Goal: Task Accomplishment & Management: Manage account settings

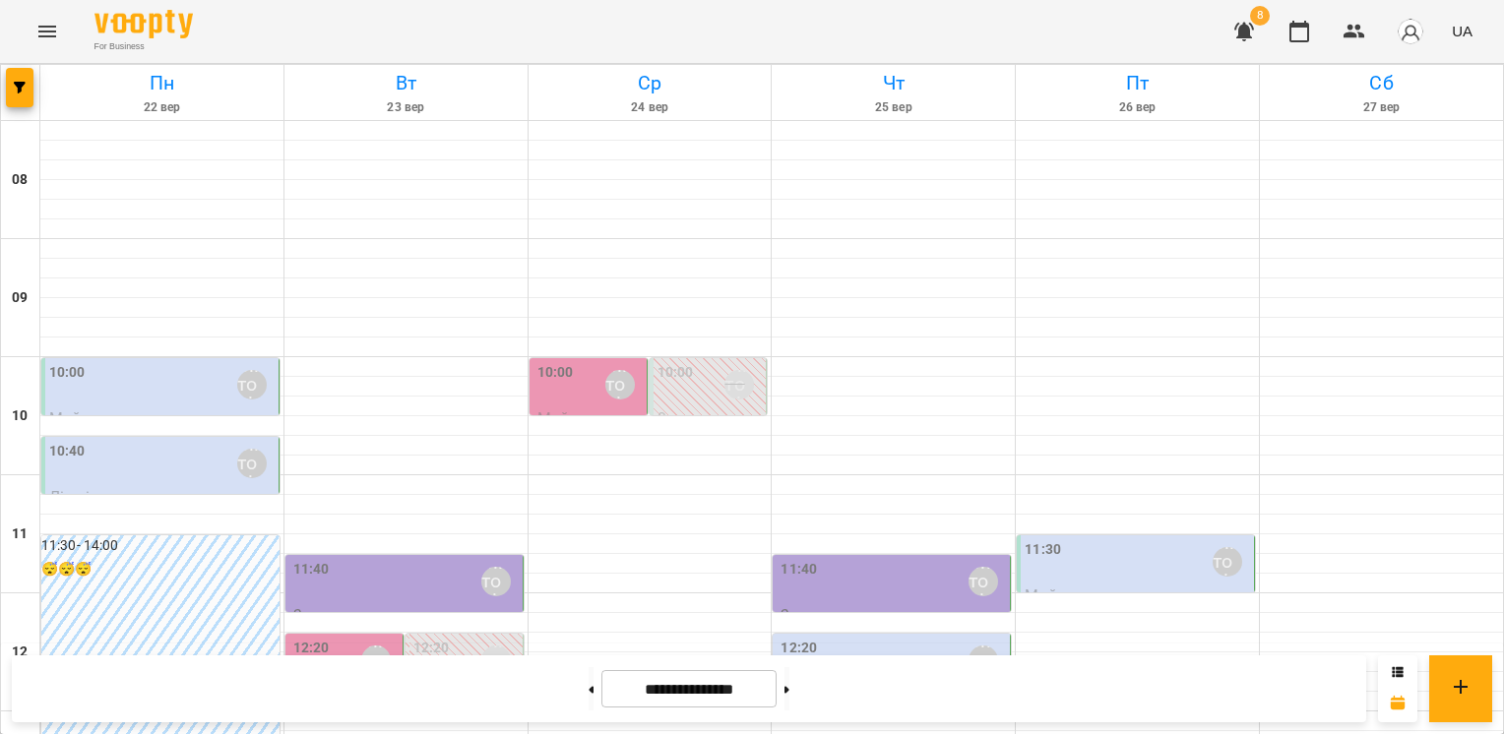
click at [194, 378] on div "10:00 [PERSON_NAME]" at bounding box center [161, 384] width 225 height 45
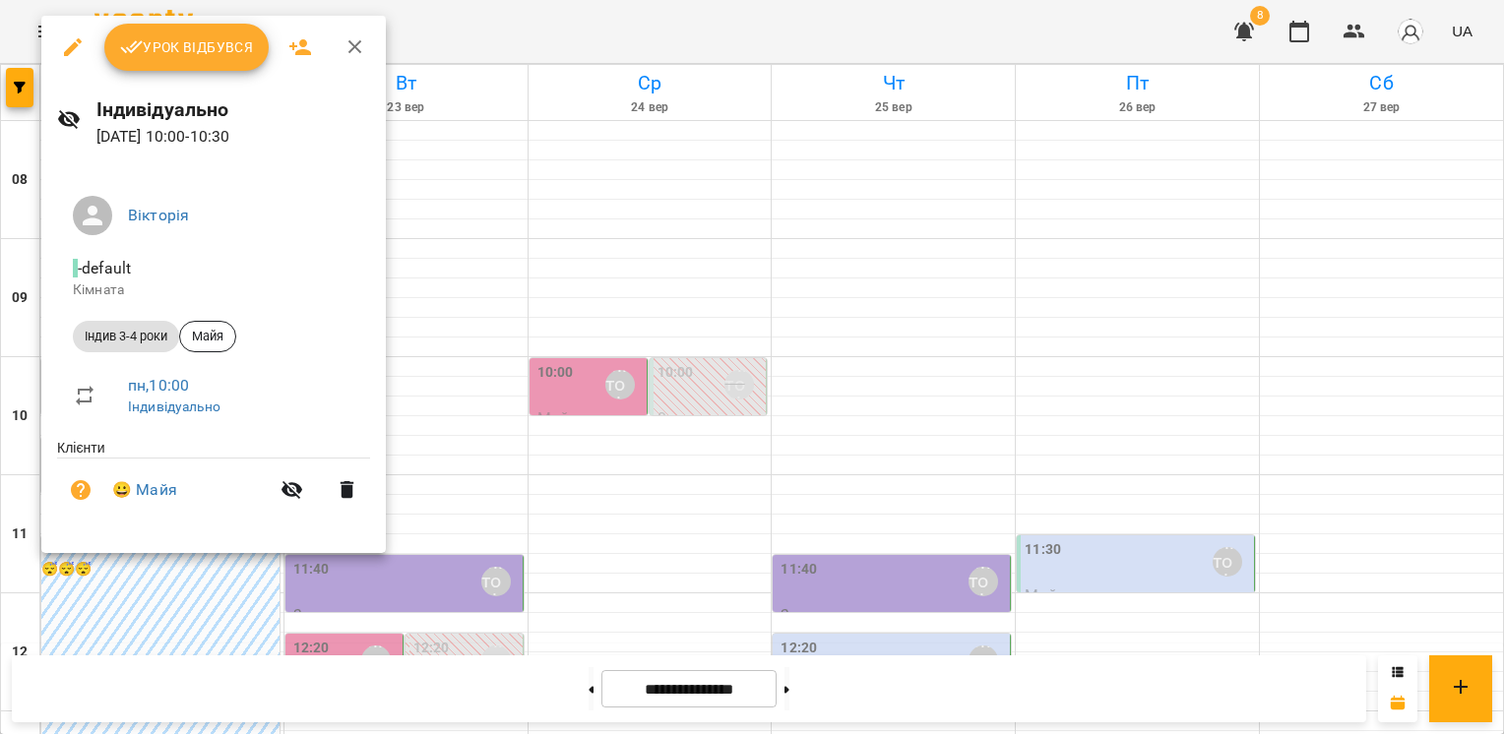
click at [207, 54] on span "Урок відбувся" at bounding box center [187, 47] width 134 height 24
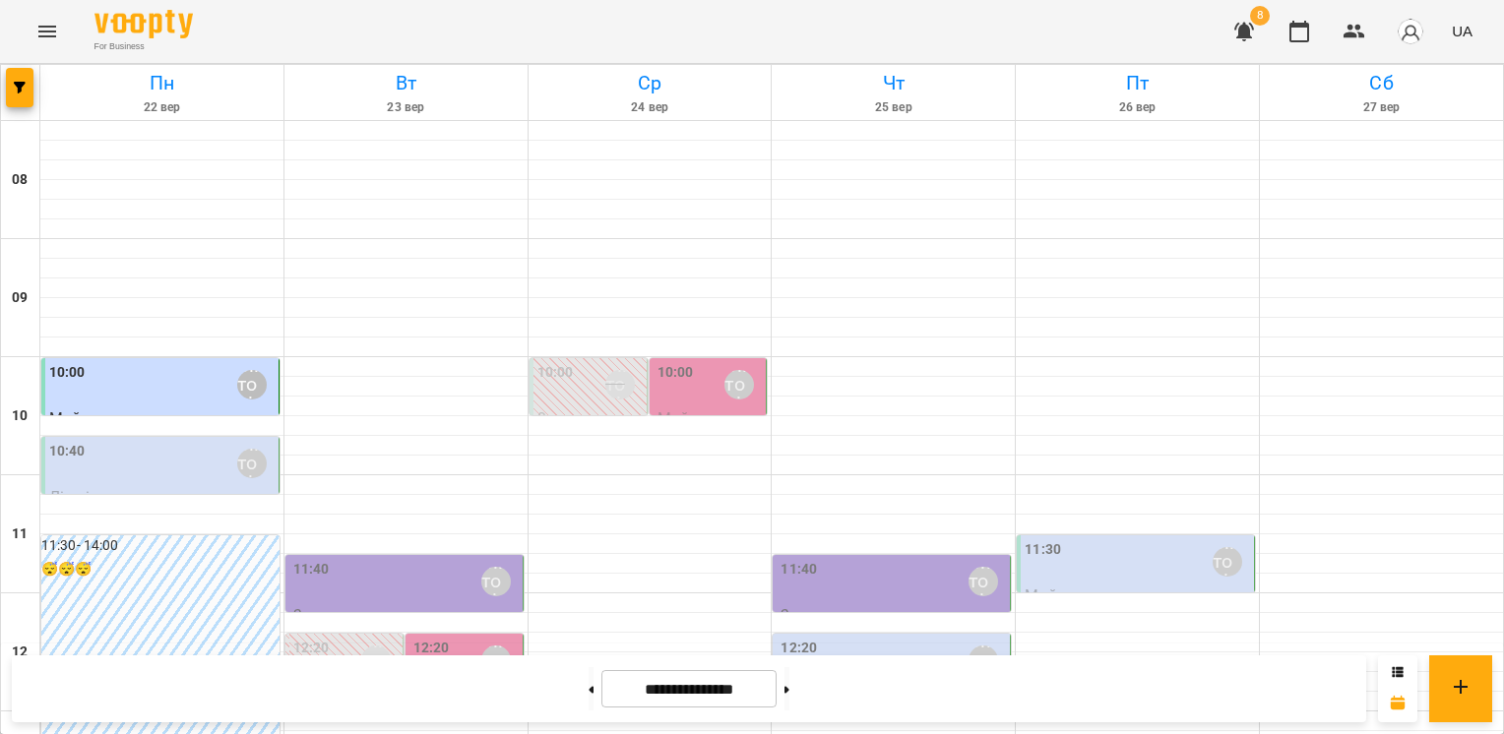
scroll to position [591, 0]
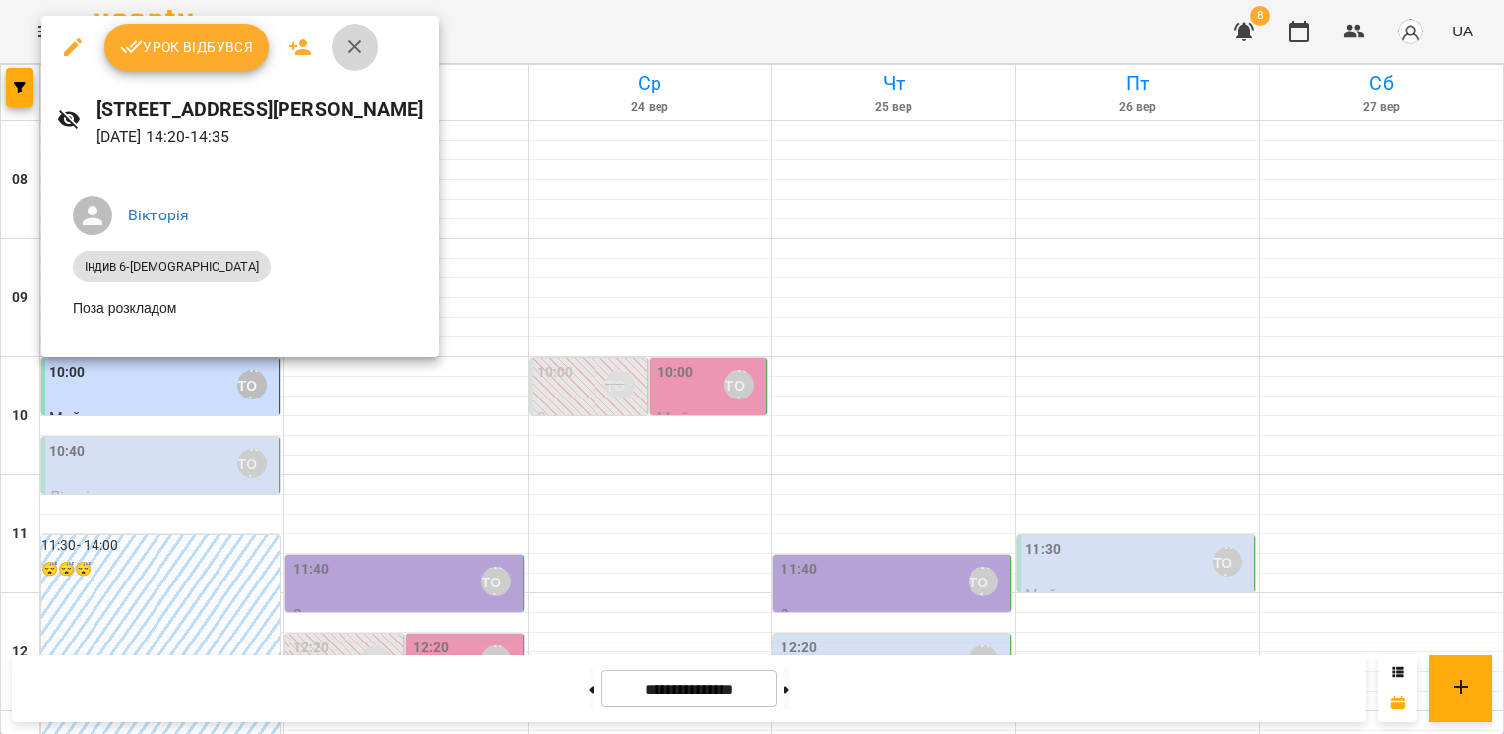
click at [344, 49] on icon "button" at bounding box center [356, 47] width 24 height 24
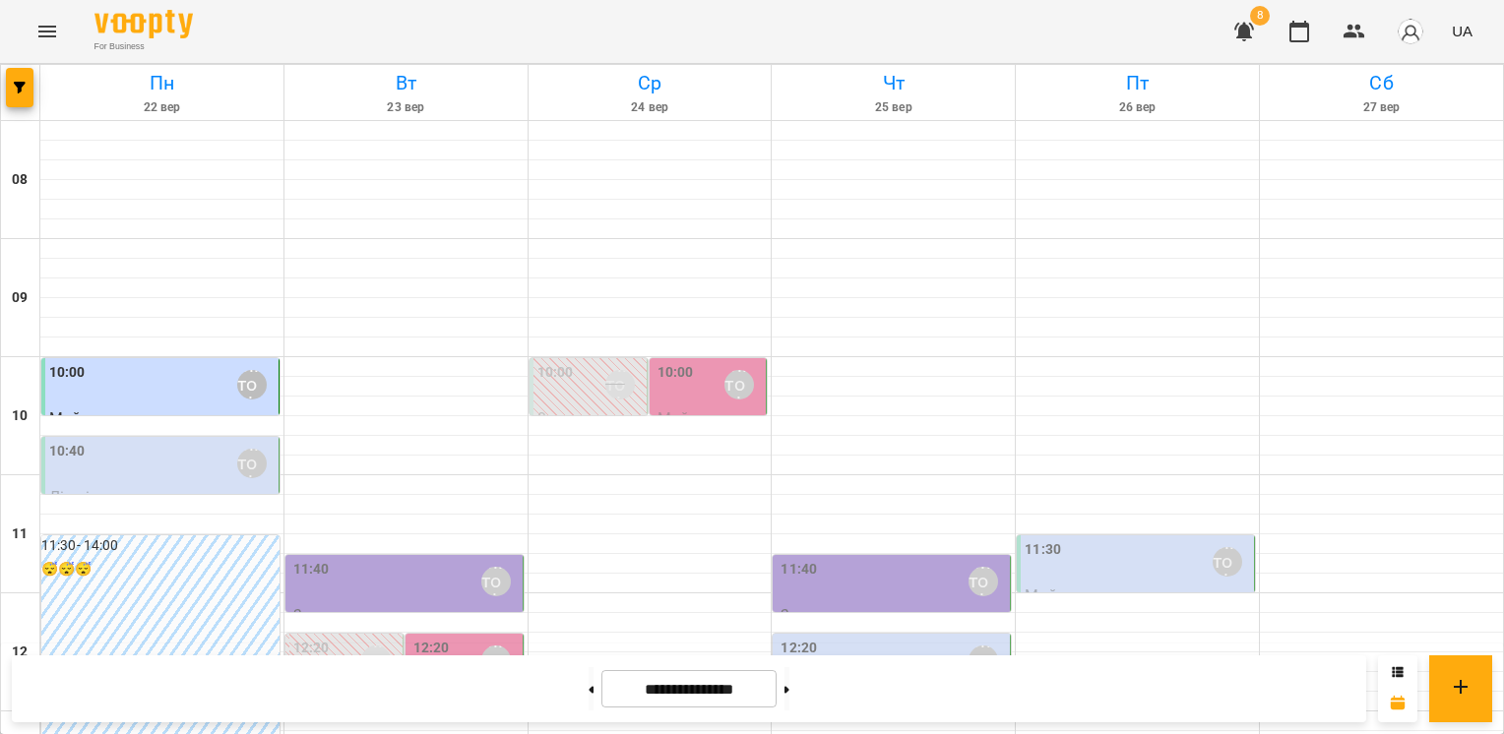
scroll to position [788, 0]
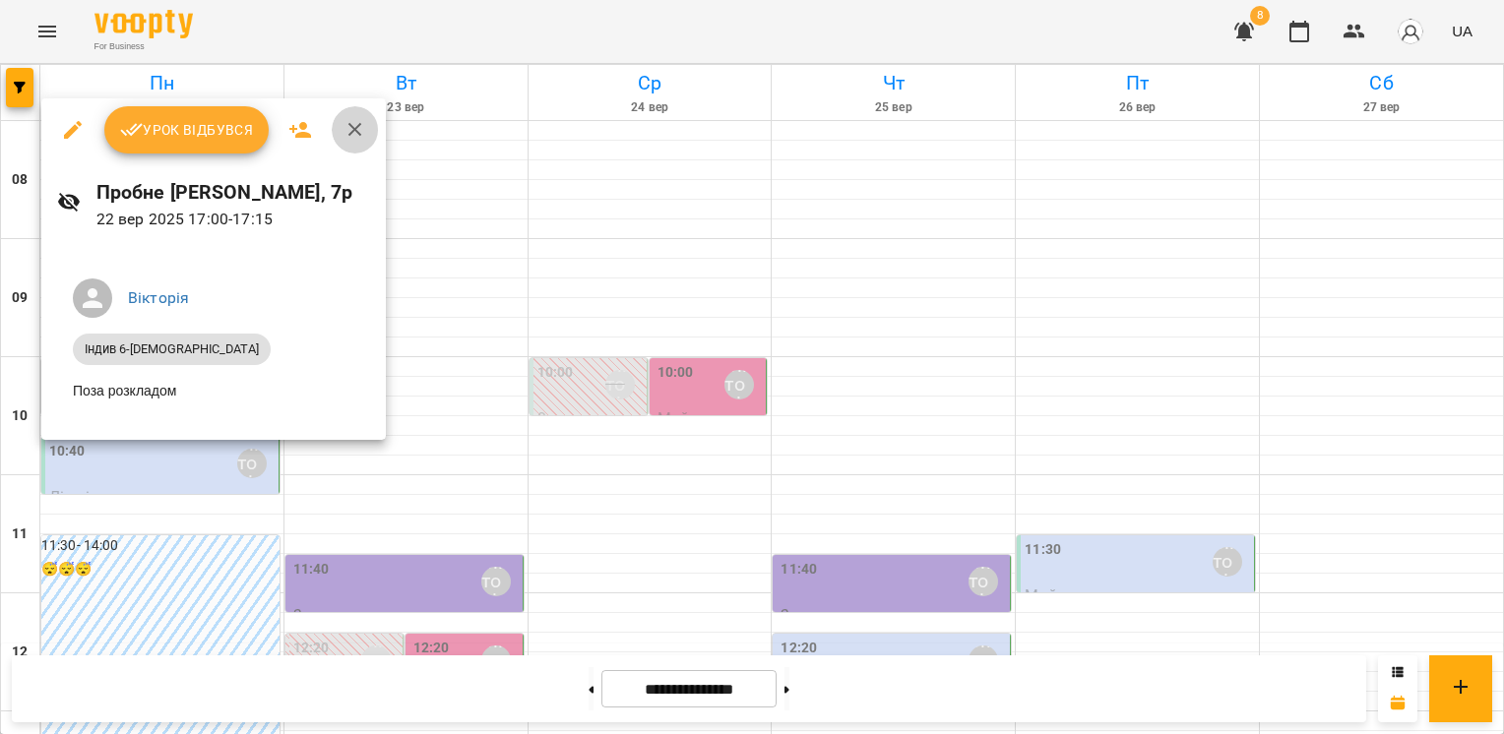
click at [354, 136] on icon "button" at bounding box center [356, 130] width 24 height 24
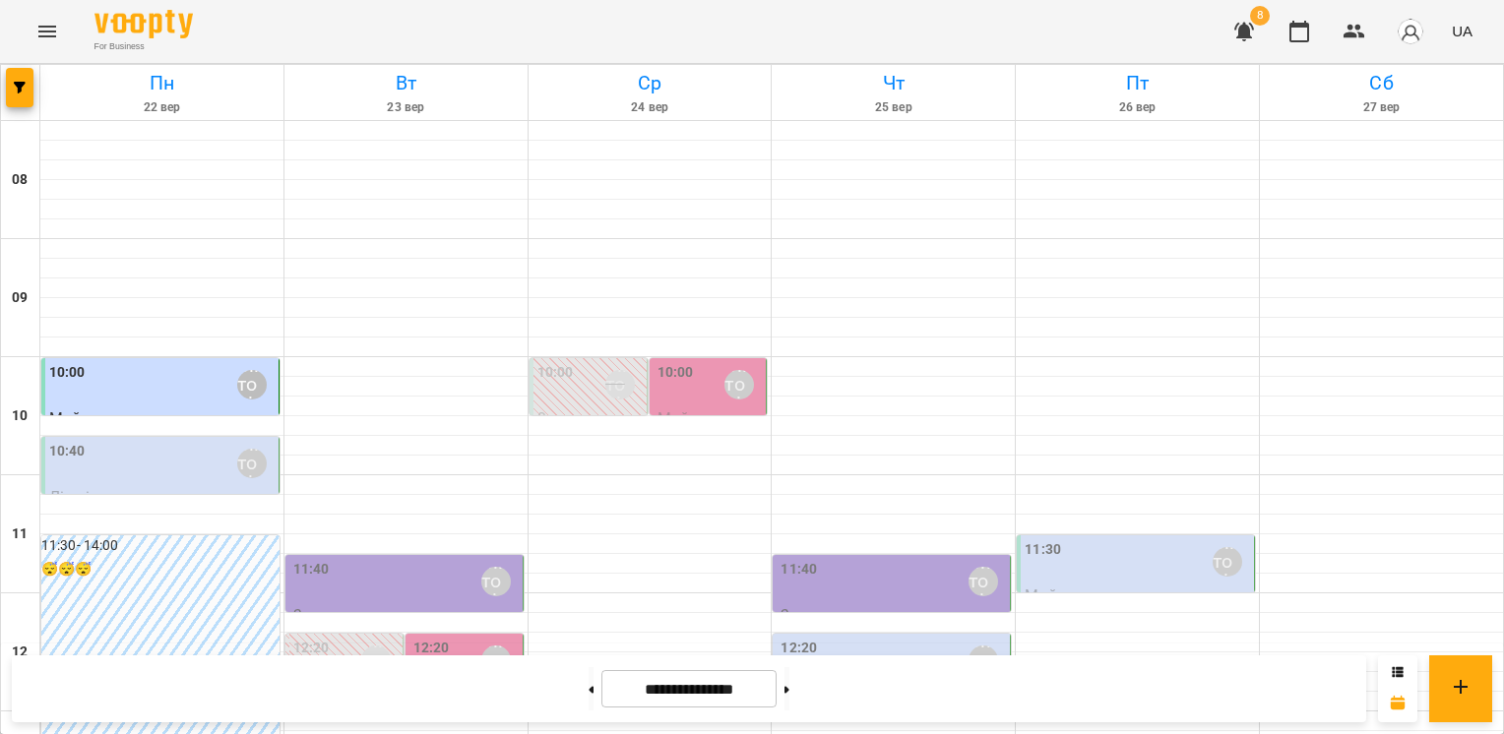
scroll to position [892, 0]
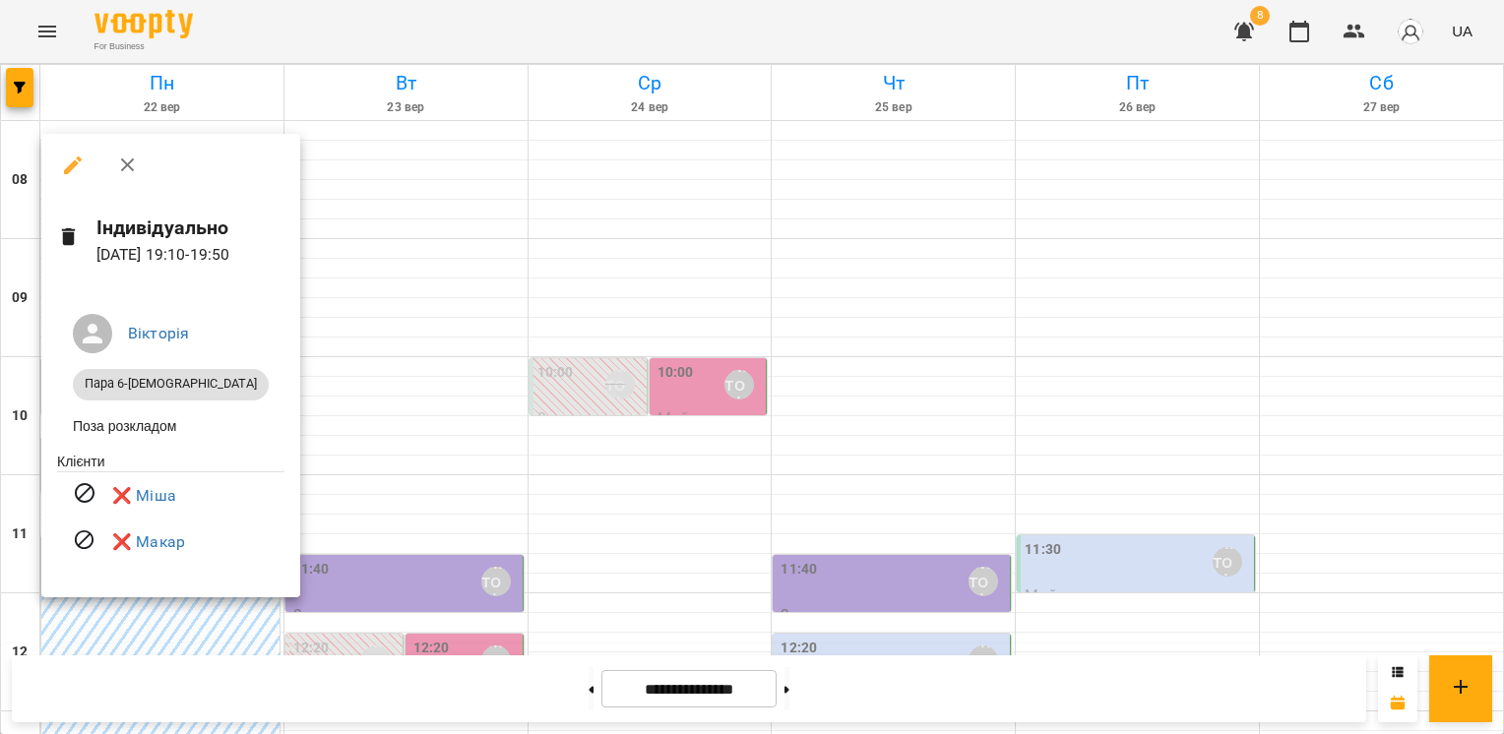
click at [141, 161] on button "button" at bounding box center [127, 165] width 47 height 47
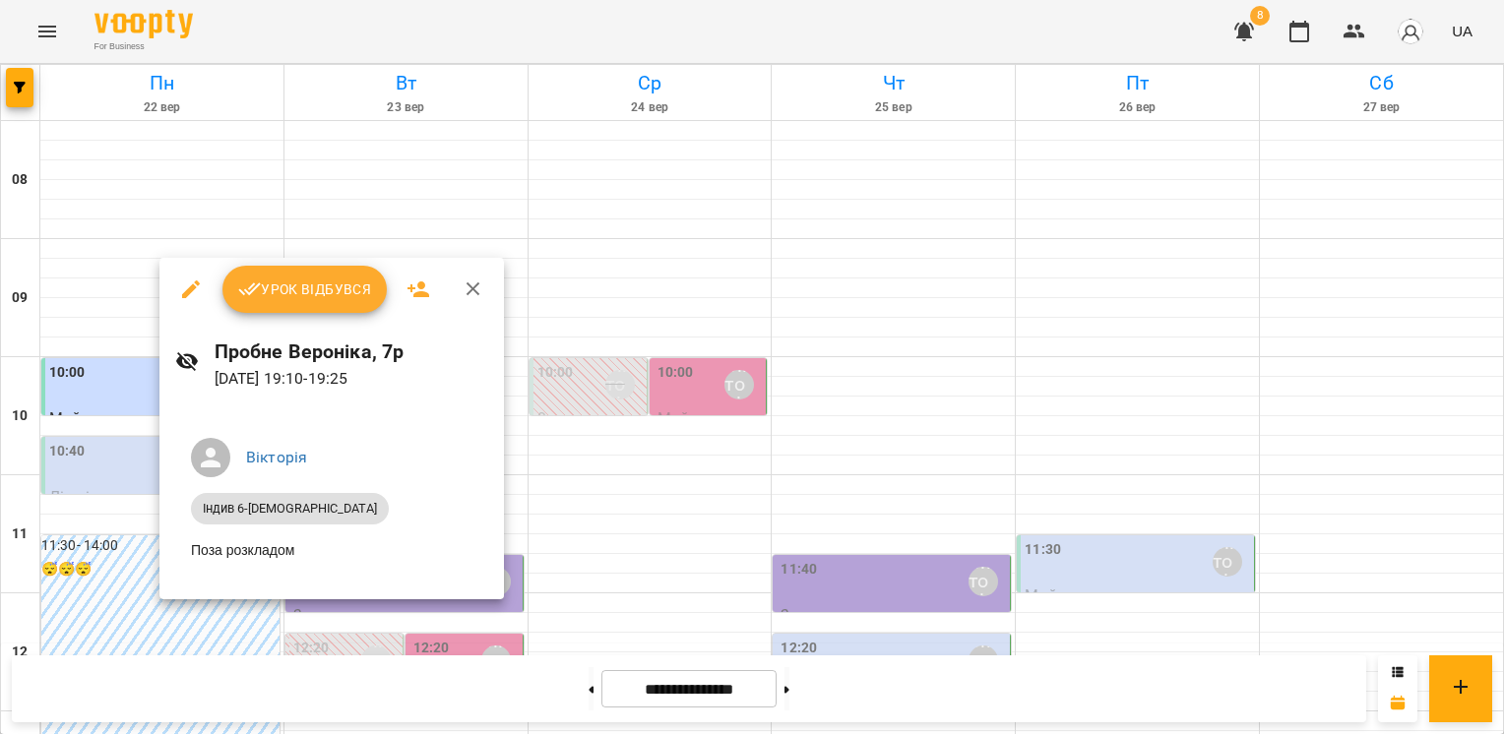
click at [470, 295] on icon "button" at bounding box center [474, 290] width 24 height 24
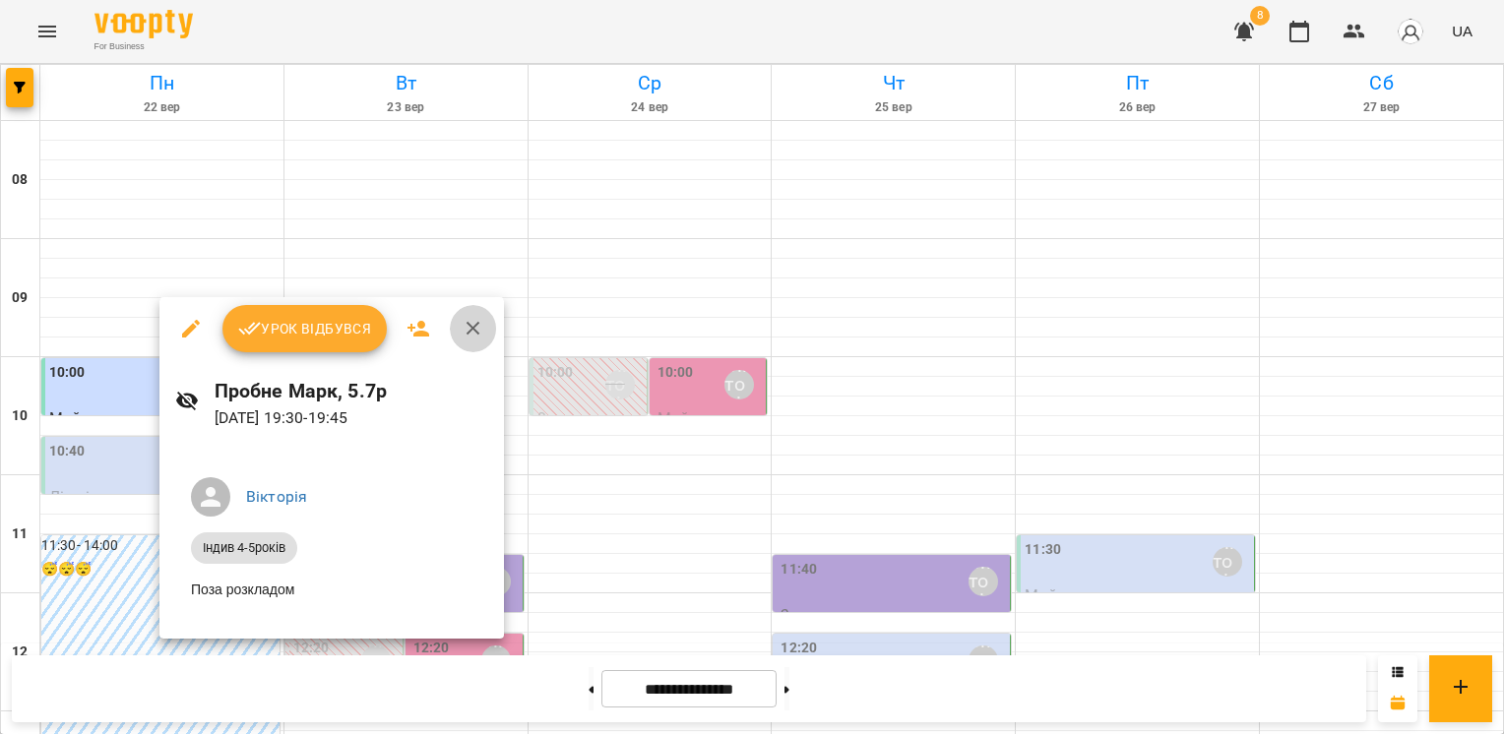
click at [469, 329] on icon "button" at bounding box center [474, 329] width 14 height 14
